Goal: Communication & Community: Connect with others

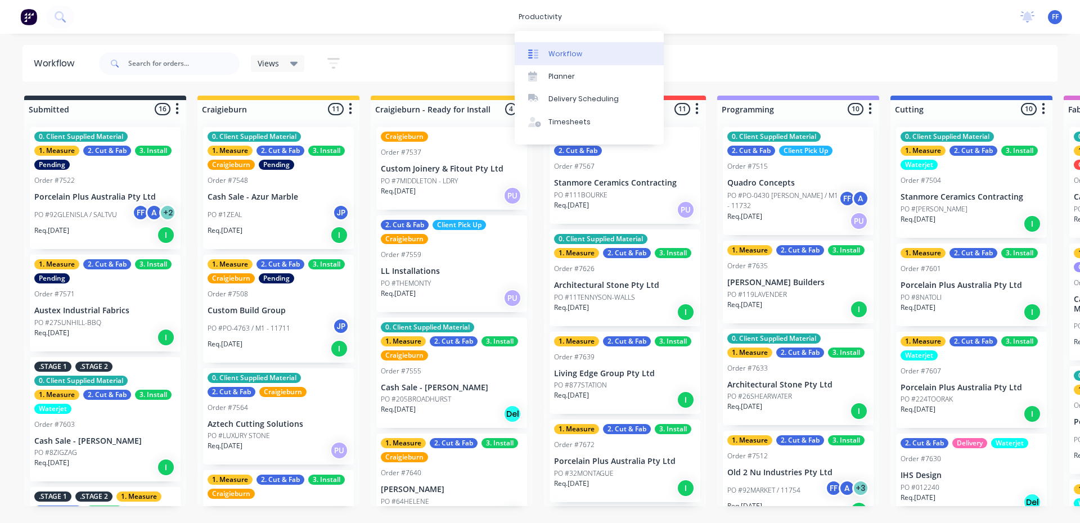
click at [565, 57] on div "Workflow" at bounding box center [566, 54] width 34 height 10
click at [582, 82] on link "Planner" at bounding box center [589, 76] width 149 height 23
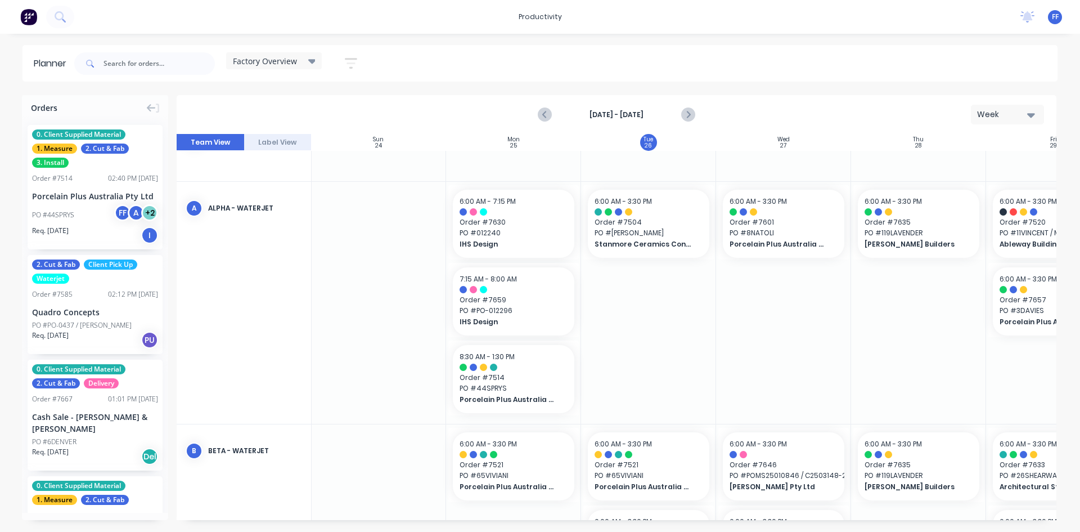
scroll to position [56, 1]
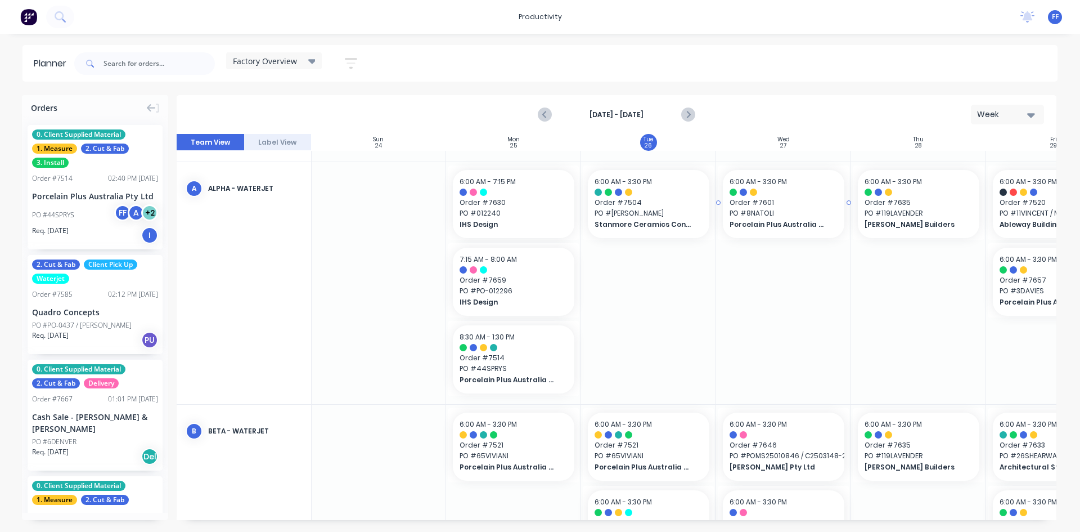
click at [767, 219] on span "Porcelain Plus Australia Pty Ltd" at bounding box center [778, 224] width 97 height 10
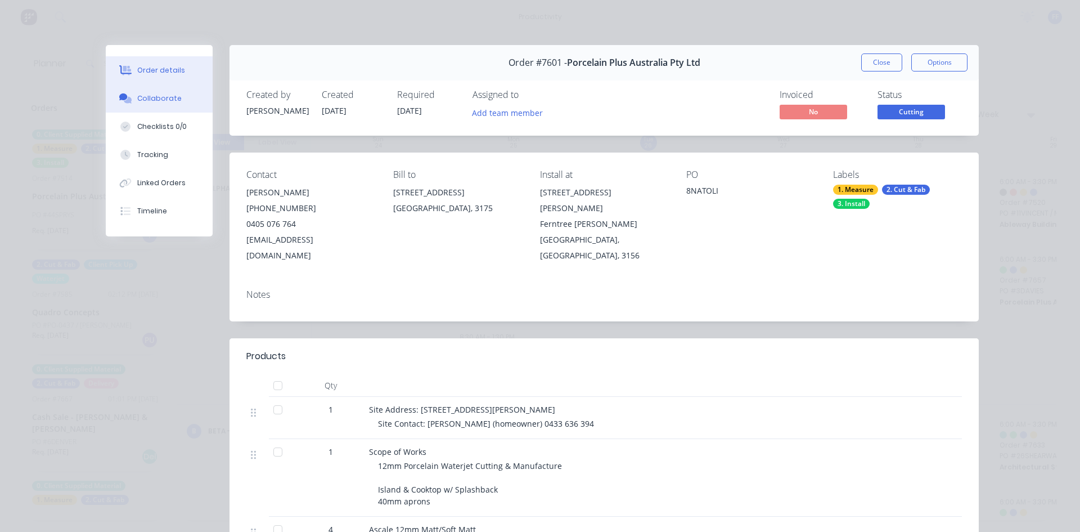
click at [160, 106] on button "Collaborate" at bounding box center [159, 98] width 107 height 28
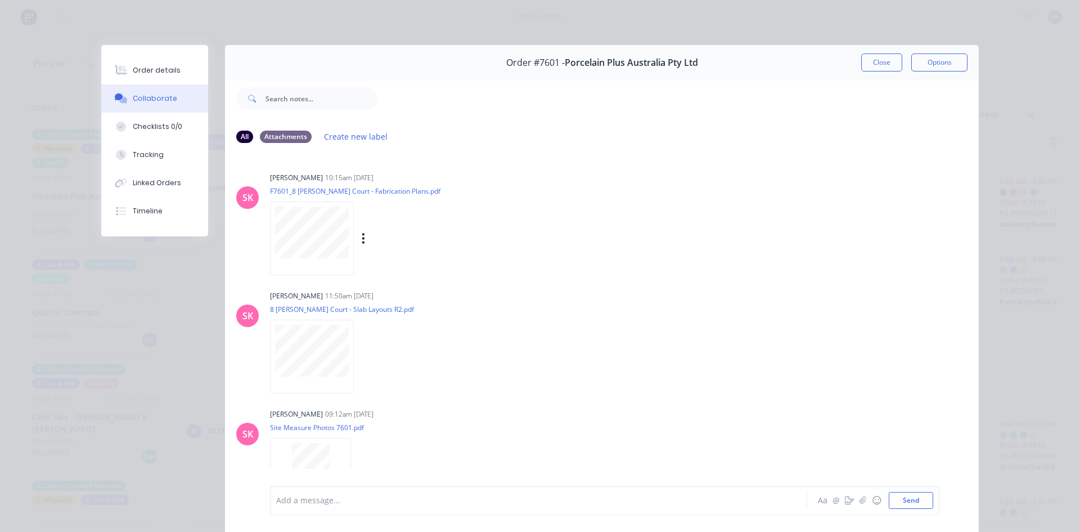
scroll to position [33, 0]
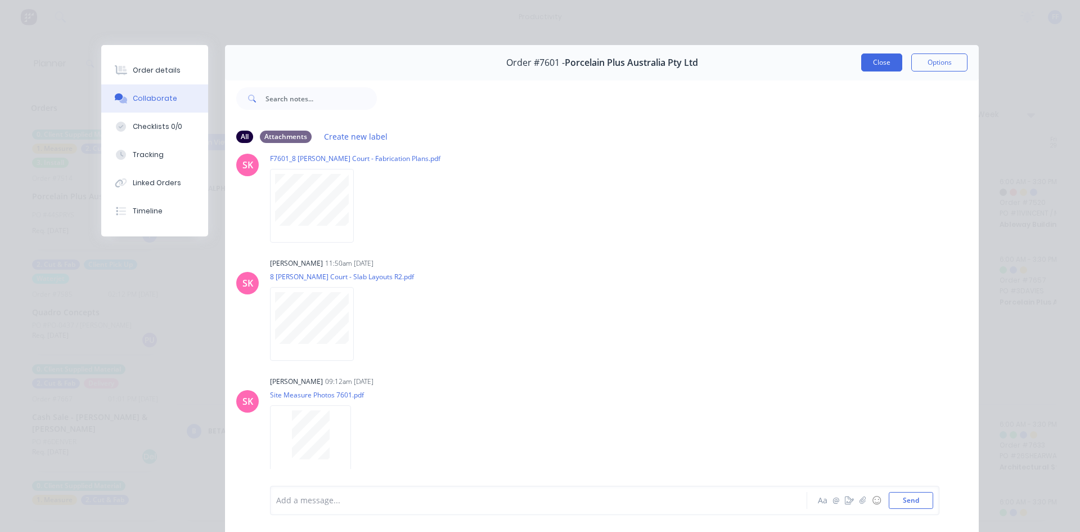
click at [878, 66] on button "Close" at bounding box center [881, 62] width 41 height 18
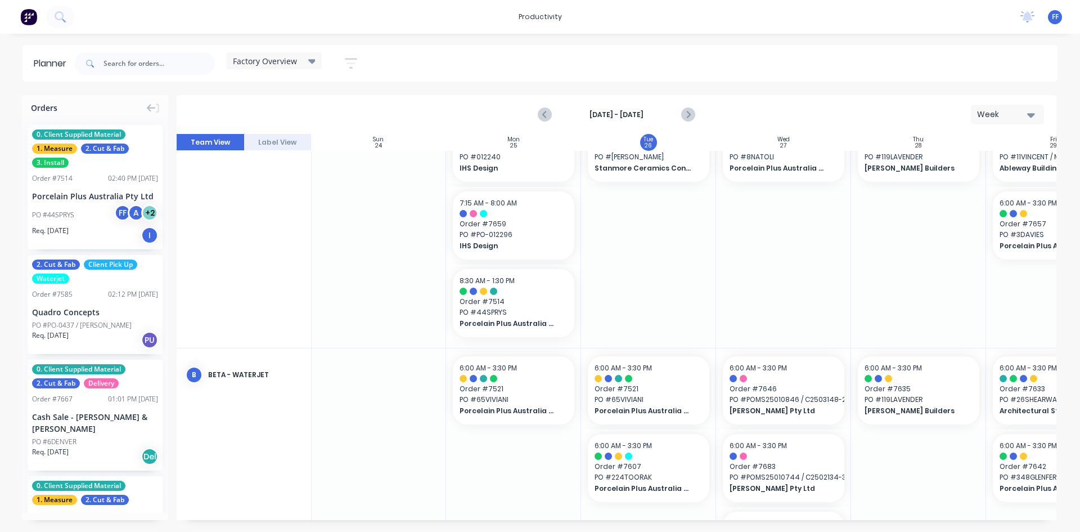
scroll to position [56, 1]
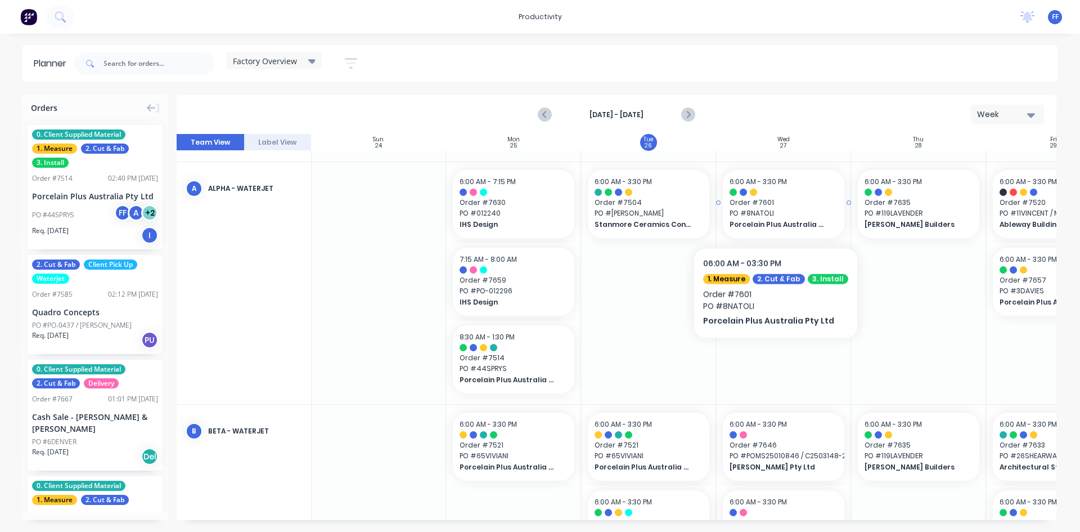
click at [771, 213] on span "PO # 8NATOLI" at bounding box center [784, 213] width 108 height 10
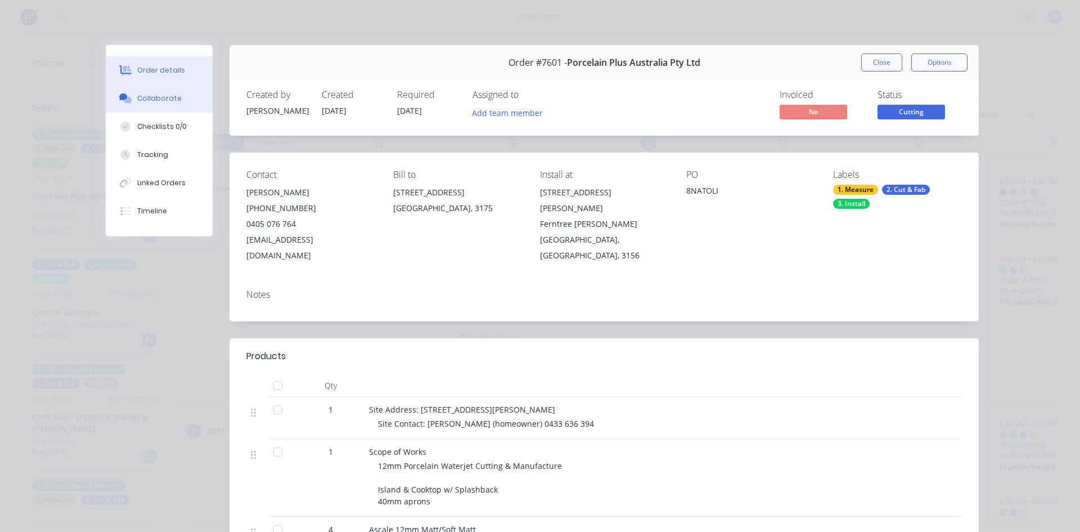
click at [146, 106] on button "Collaborate" at bounding box center [159, 98] width 107 height 28
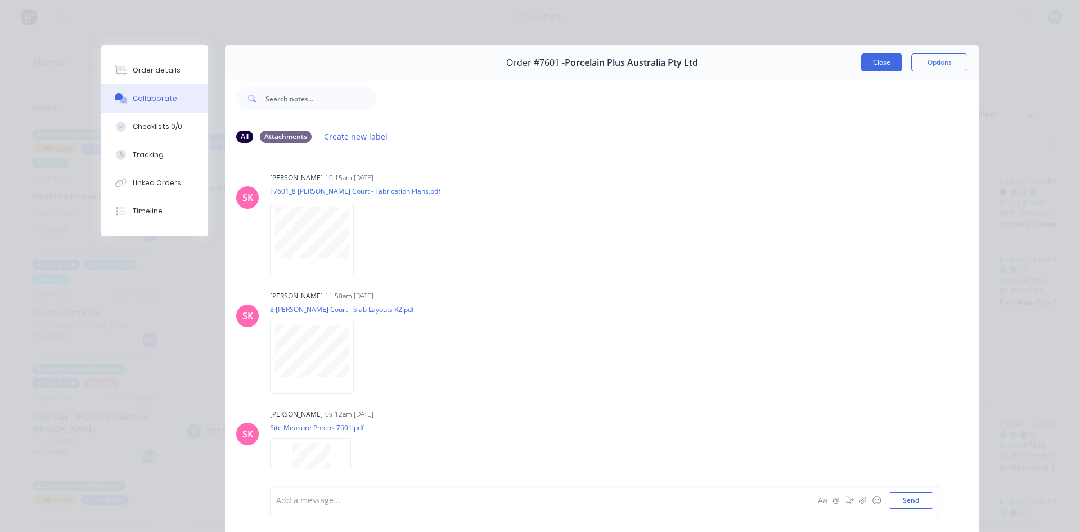
click at [885, 66] on button "Close" at bounding box center [881, 62] width 41 height 18
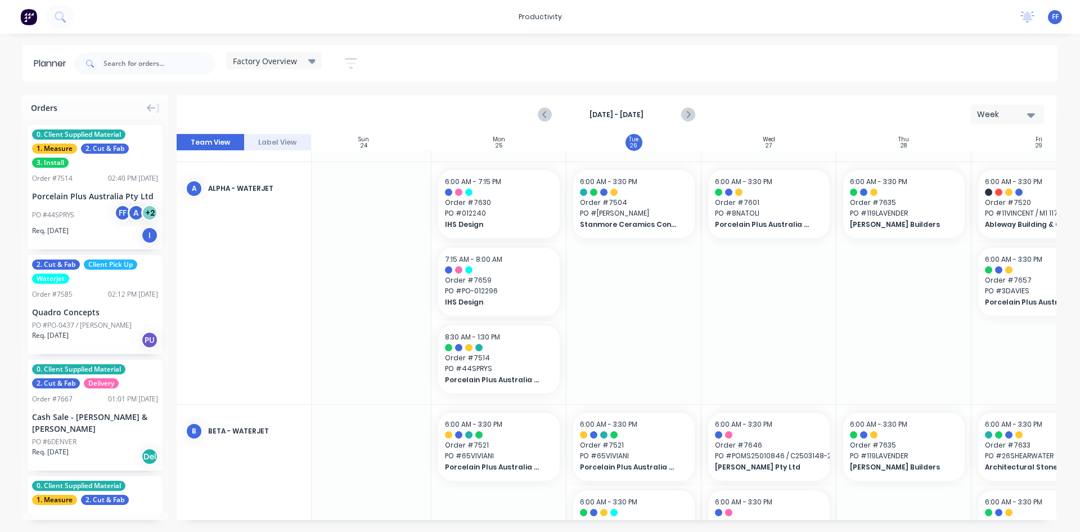
scroll to position [56, 16]
click at [667, 332] on div at bounding box center [632, 283] width 135 height 242
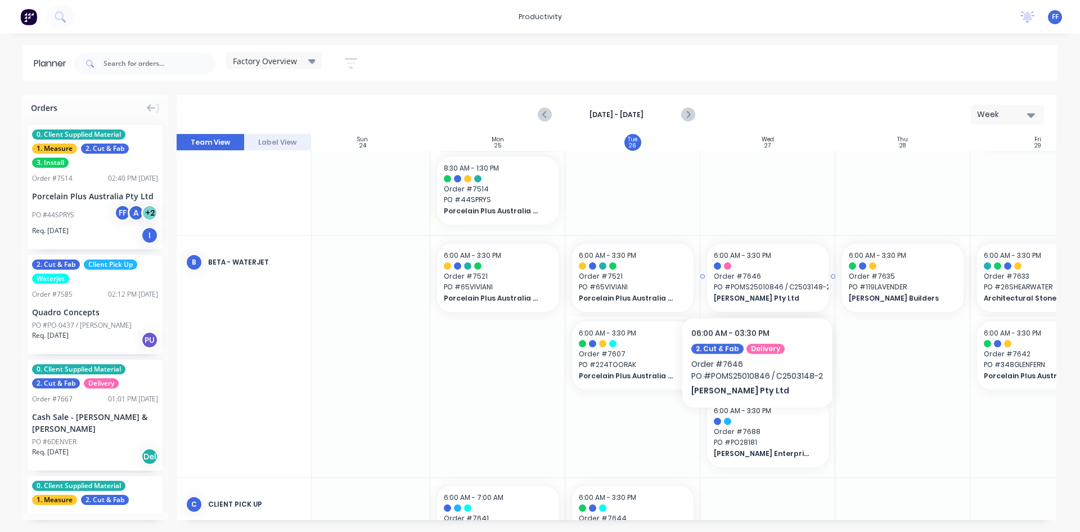
scroll to position [281, 16]
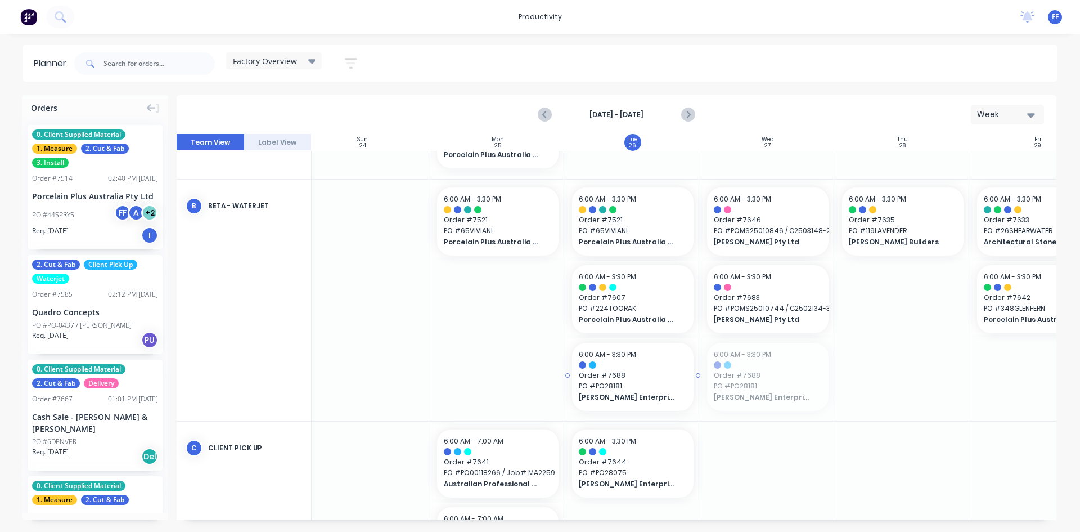
drag, startPoint x: 781, startPoint y: 386, endPoint x: 660, endPoint y: 381, distance: 121.1
click at [758, 403] on div at bounding box center [767, 300] width 135 height 242
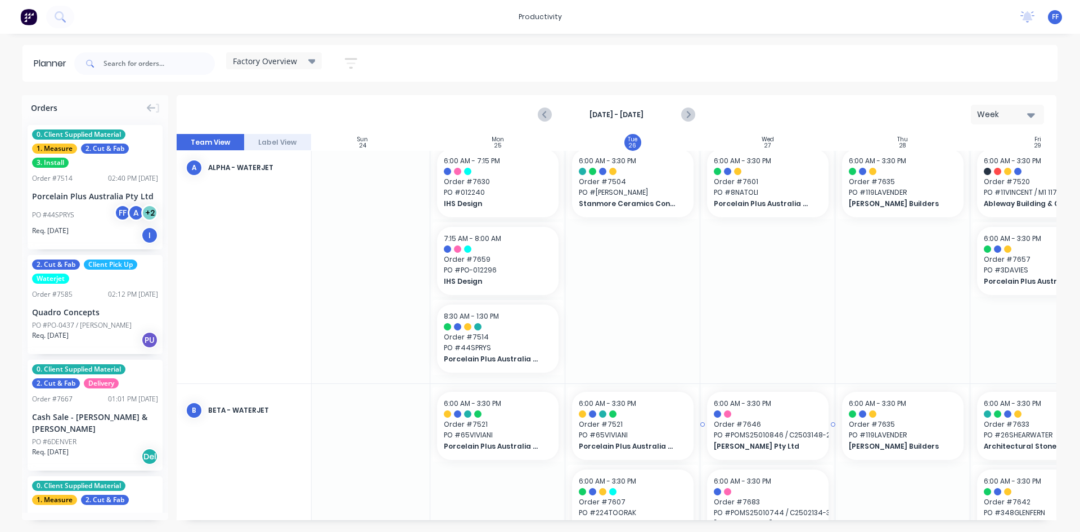
scroll to position [225, 16]
